Goal: Information Seeking & Learning: Check status

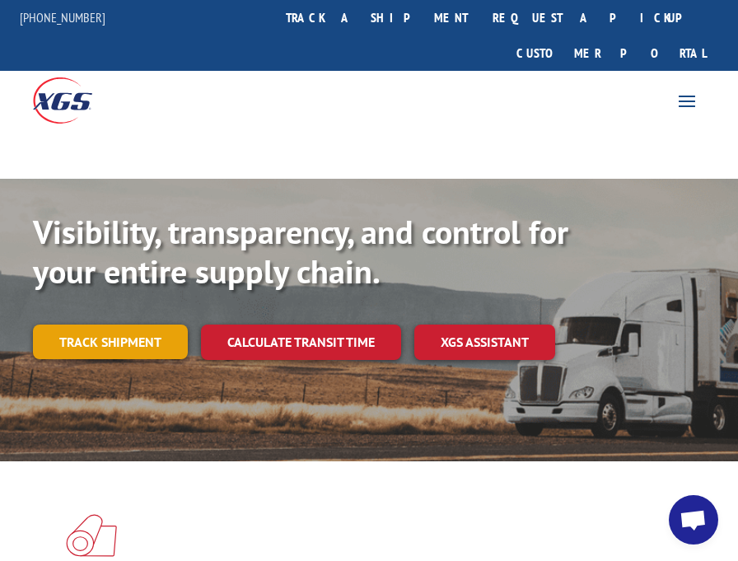
click at [114, 325] on link "Track shipment" at bounding box center [110, 342] width 155 height 35
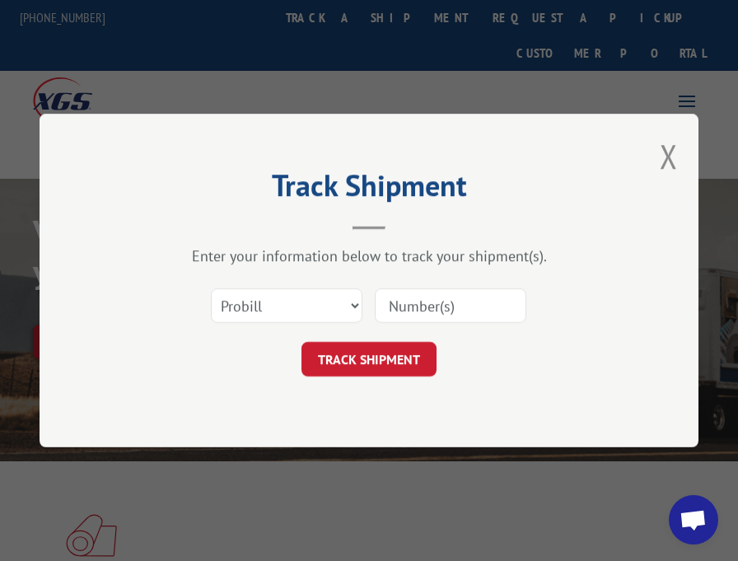
click at [432, 311] on input at bounding box center [451, 305] width 152 height 35
type input "17521399"
click button "TRACK SHIPMENT" at bounding box center [369, 359] width 135 height 35
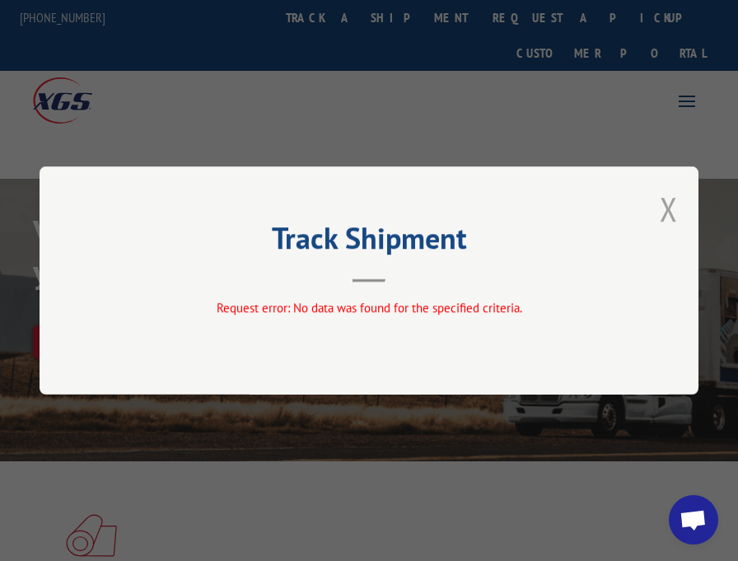
click at [669, 208] on button "Close modal" at bounding box center [669, 209] width 18 height 44
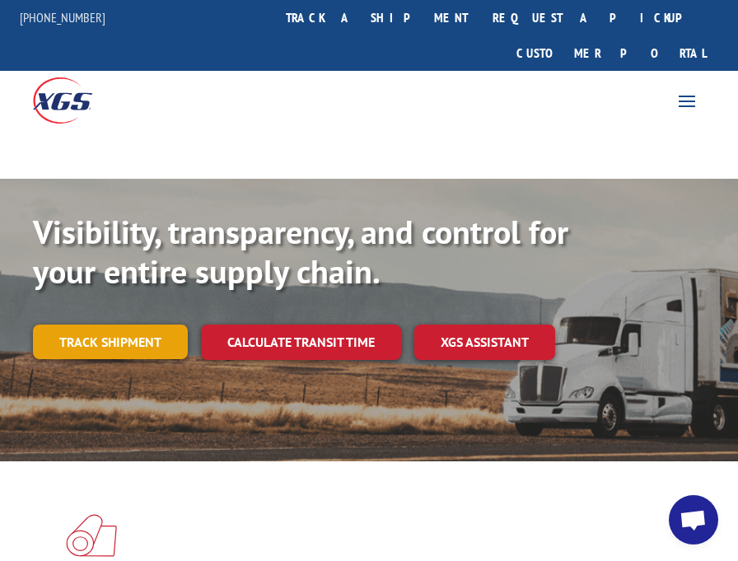
click at [120, 325] on link "Track shipment" at bounding box center [110, 342] width 155 height 35
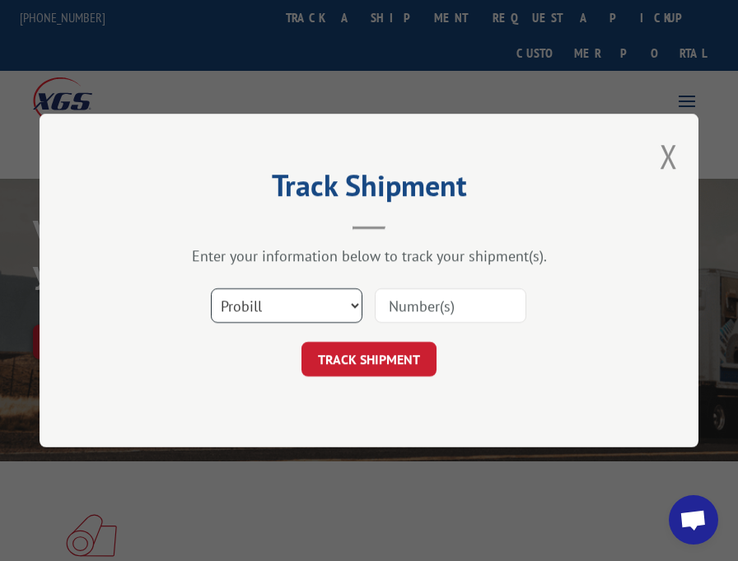
click at [351, 305] on select "Select category... Probill BOL PO" at bounding box center [287, 305] width 152 height 35
select select "bol"
click at [211, 288] on select "Select category... Probill BOL PO" at bounding box center [287, 305] width 152 height 35
click at [415, 298] on input at bounding box center [451, 305] width 152 height 35
type input "5225927"
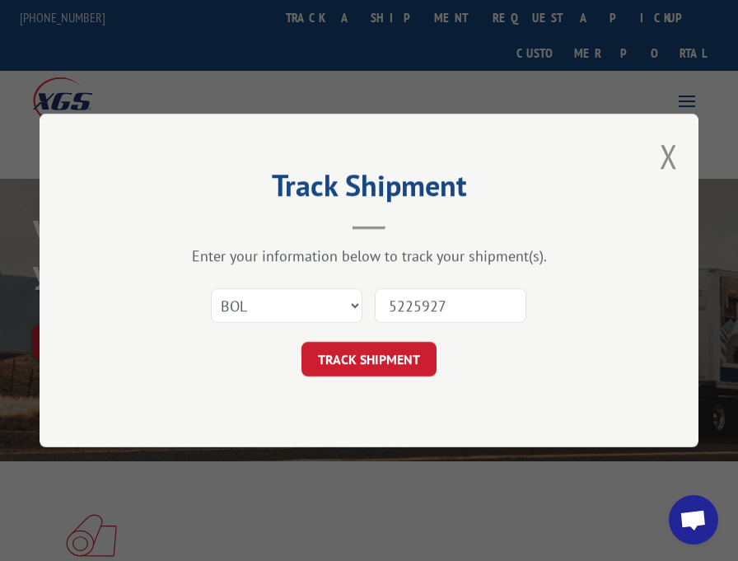
click button "TRACK SHIPMENT" at bounding box center [369, 359] width 135 height 35
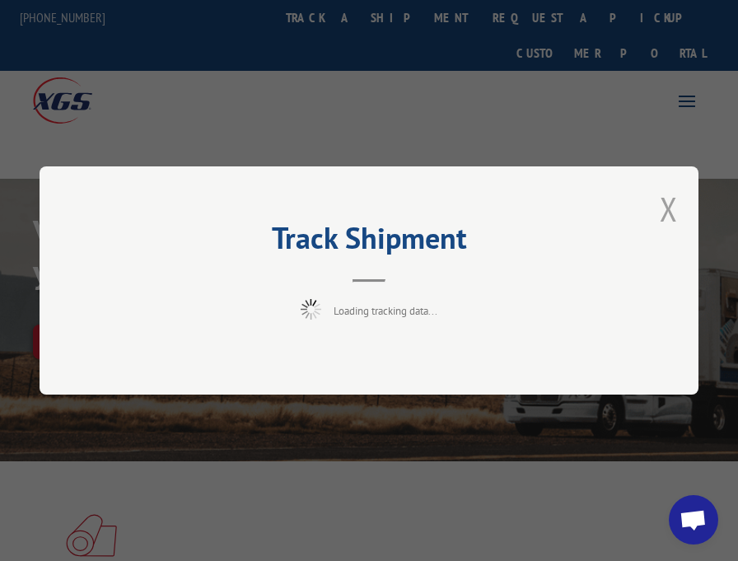
click at [671, 207] on button "Close modal" at bounding box center [669, 209] width 18 height 44
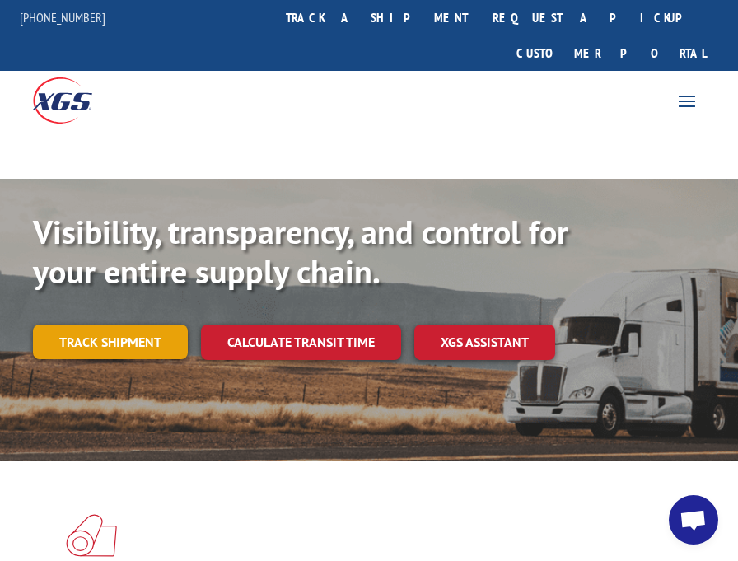
click at [96, 325] on link "Track shipment" at bounding box center [110, 342] width 155 height 35
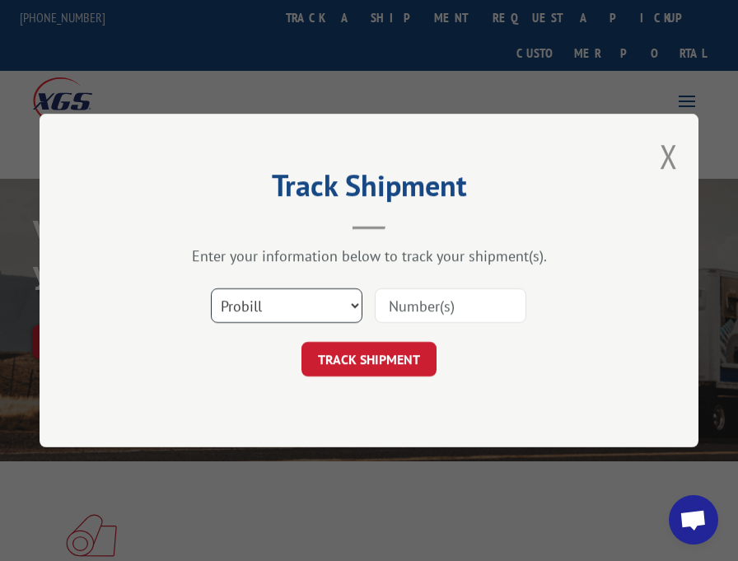
click at [353, 305] on select "Select category... Probill BOL PO" at bounding box center [287, 305] width 152 height 35
select select "bol"
click at [211, 288] on select "Select category... Probill BOL PO" at bounding box center [287, 305] width 152 height 35
click at [416, 309] on input at bounding box center [451, 305] width 152 height 35
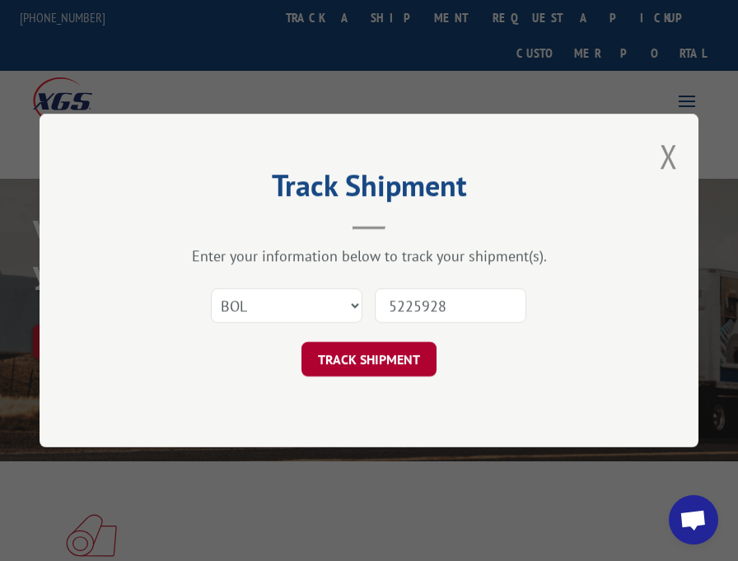
type input "5225928"
click at [375, 353] on button "TRACK SHIPMENT" at bounding box center [369, 359] width 135 height 35
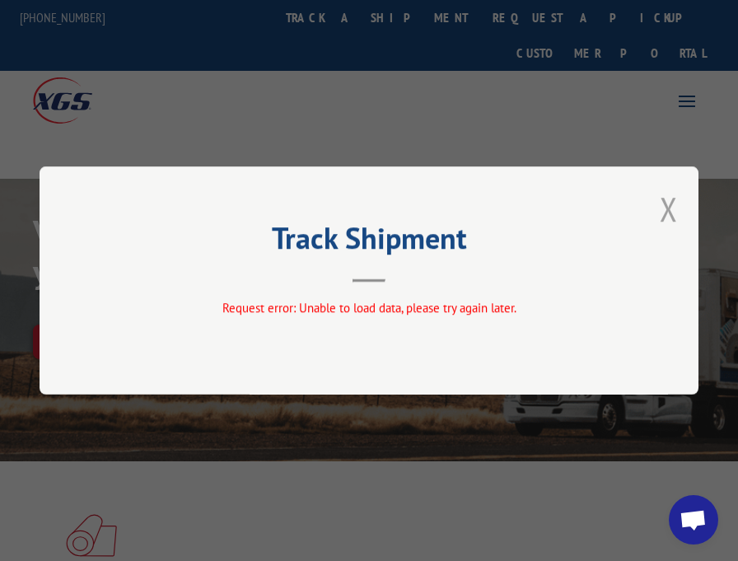
click at [669, 206] on button "Close modal" at bounding box center [669, 209] width 18 height 44
